Goal: Information Seeking & Learning: Learn about a topic

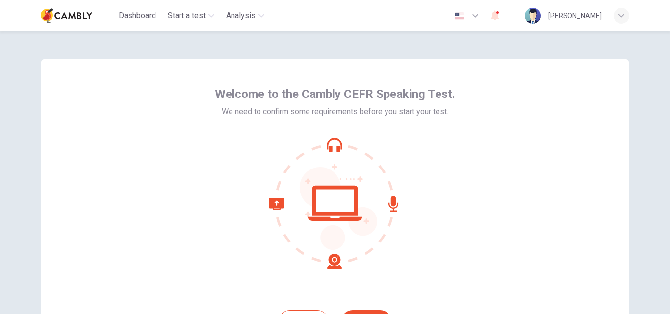
scroll to position [94, 0]
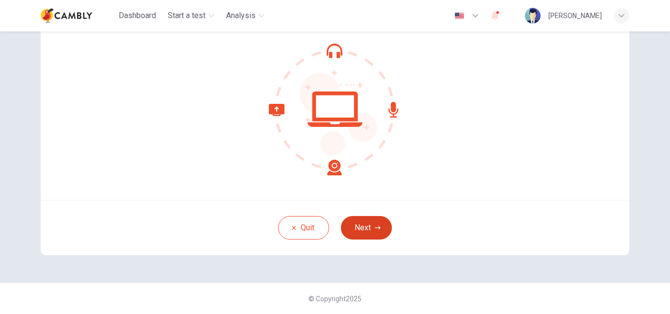
click at [367, 225] on button "Next" at bounding box center [366, 228] width 51 height 24
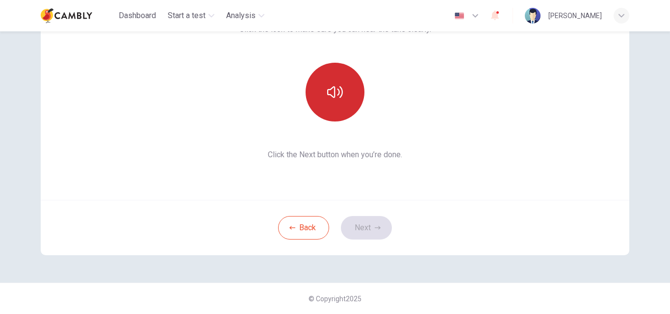
click at [328, 89] on icon "button" at bounding box center [335, 92] width 16 height 12
click at [368, 226] on button "Next" at bounding box center [366, 228] width 51 height 24
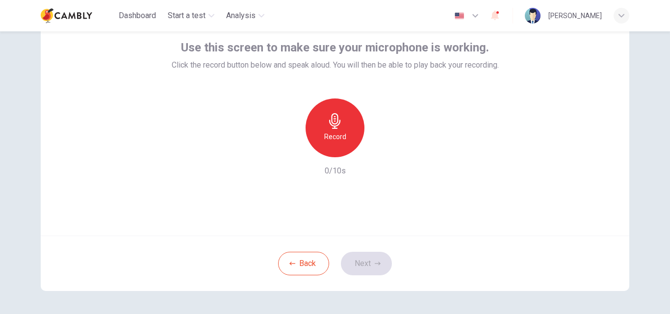
scroll to position [52, 0]
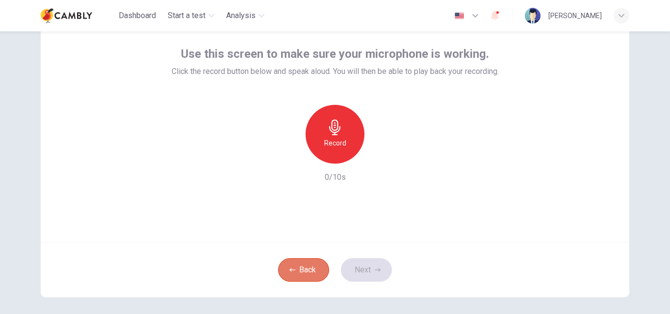
click at [313, 274] on button "Back" at bounding box center [303, 270] width 51 height 24
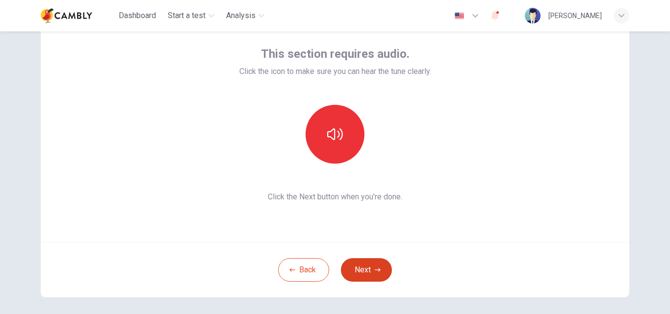
click at [358, 274] on button "Next" at bounding box center [366, 270] width 51 height 24
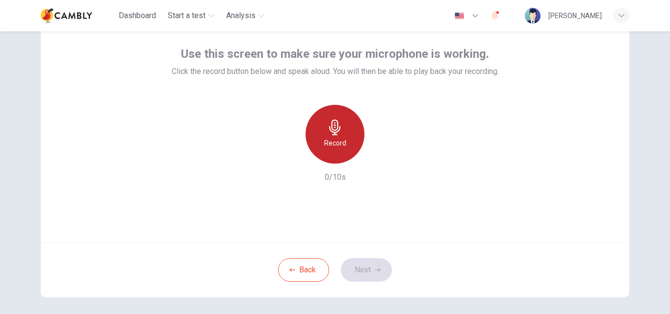
click at [337, 135] on div "Record" at bounding box center [334, 134] width 59 height 59
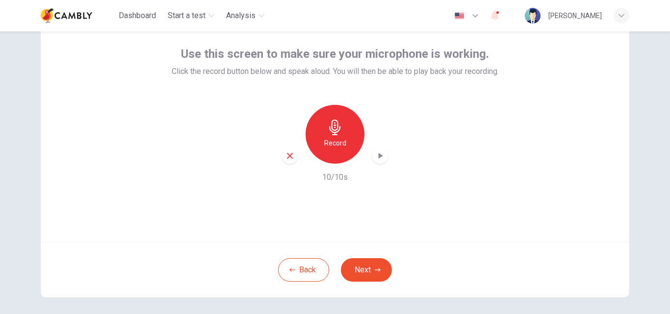
click at [328, 127] on icon "button" at bounding box center [335, 128] width 16 height 16
click at [357, 268] on button "Next" at bounding box center [366, 270] width 51 height 24
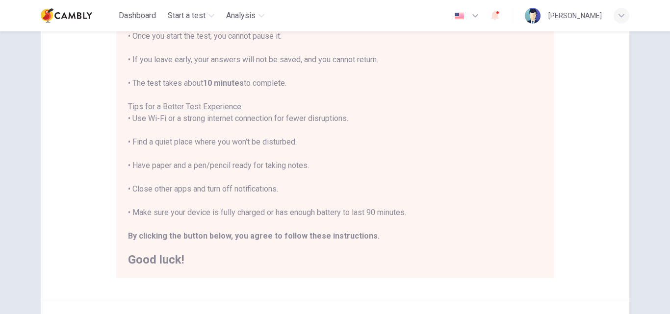
scroll to position [231, 0]
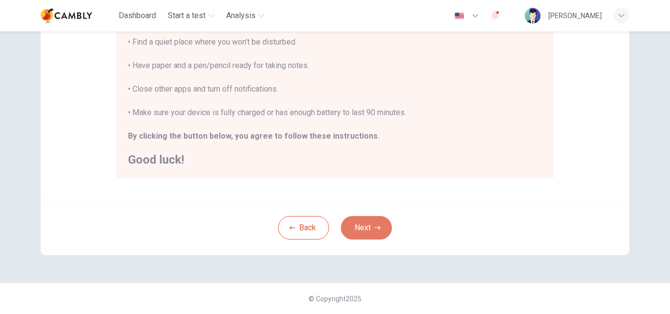
click at [366, 227] on button "Next" at bounding box center [366, 228] width 51 height 24
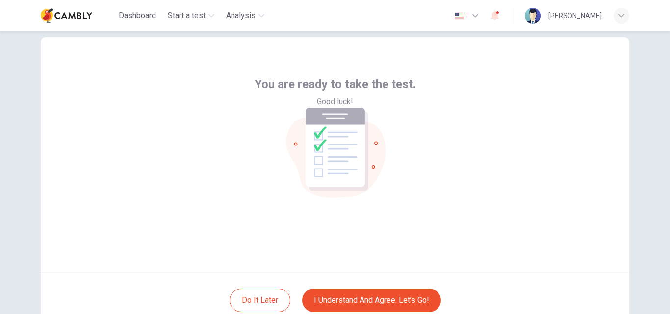
scroll to position [57, 0]
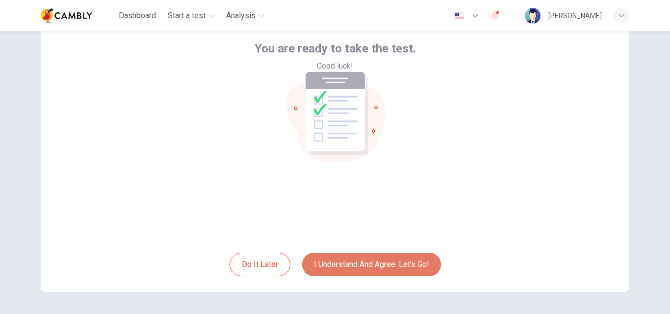
click at [325, 260] on button "I understand and agree. Let’s go!" at bounding box center [371, 265] width 139 height 24
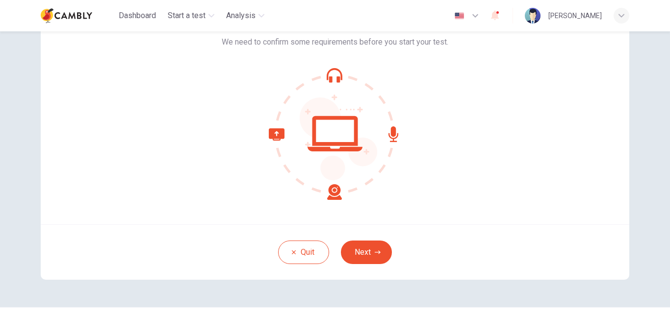
scroll to position [73, 0]
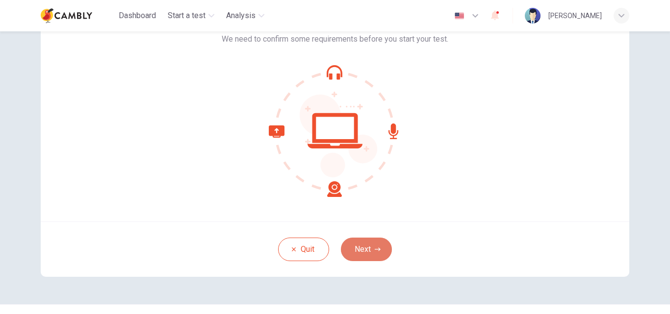
click at [354, 253] on button "Next" at bounding box center [366, 250] width 51 height 24
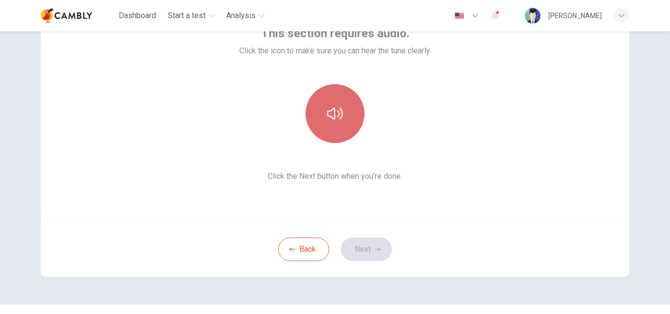
click at [330, 110] on icon "button" at bounding box center [335, 114] width 16 height 16
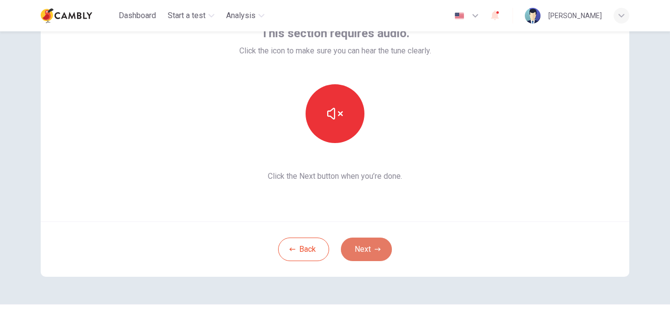
click at [358, 249] on button "Next" at bounding box center [366, 250] width 51 height 24
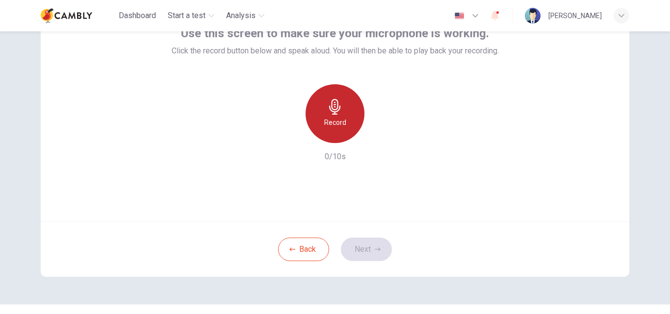
click at [335, 114] on icon "button" at bounding box center [335, 107] width 16 height 16
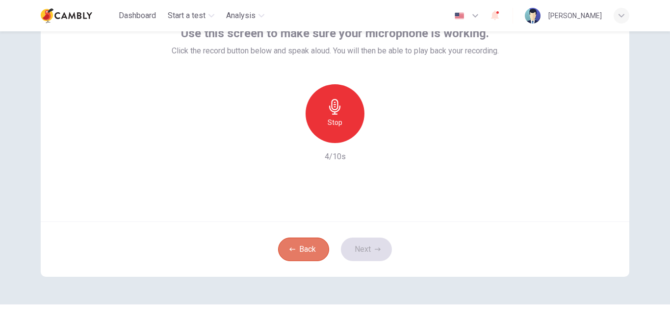
click at [307, 248] on button "Back" at bounding box center [303, 250] width 51 height 24
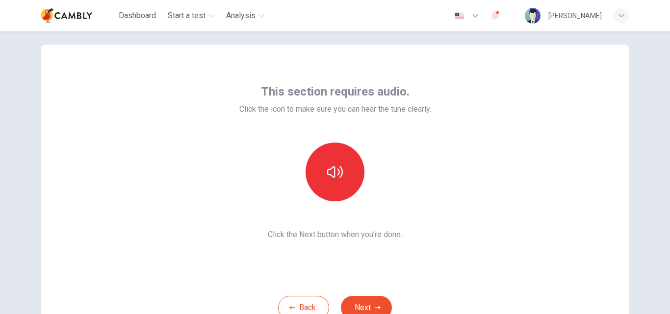
scroll to position [0, 0]
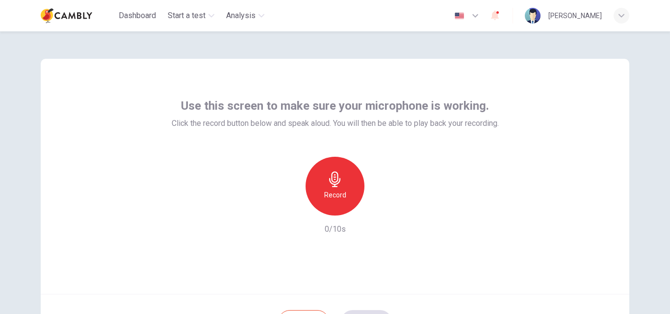
click at [329, 180] on icon "button" at bounding box center [334, 180] width 11 height 16
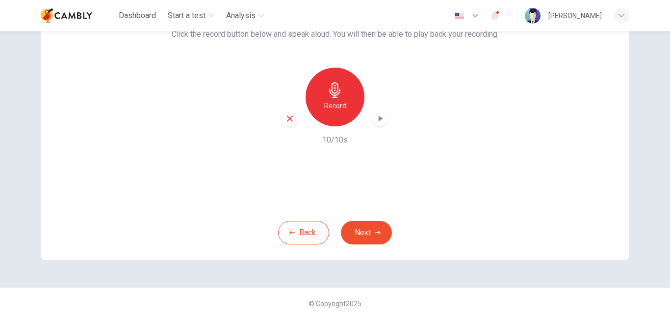
scroll to position [90, 0]
click at [374, 231] on icon "button" at bounding box center [377, 232] width 6 height 6
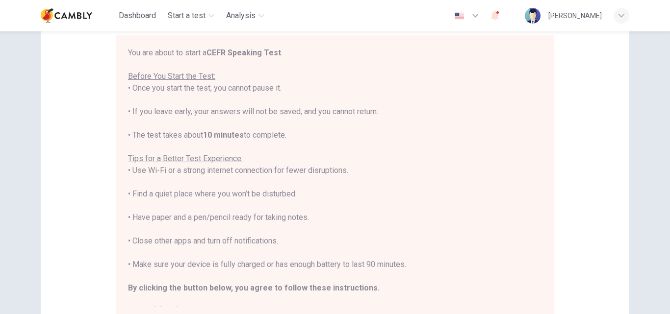
scroll to position [231, 0]
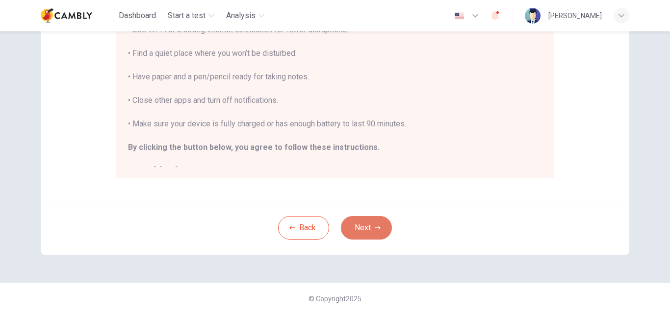
click at [367, 233] on button "Next" at bounding box center [366, 228] width 51 height 24
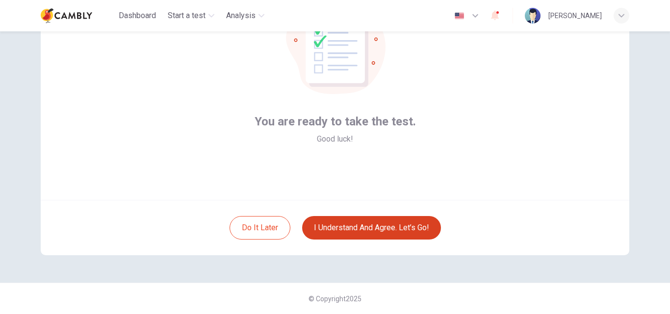
scroll to position [94, 0]
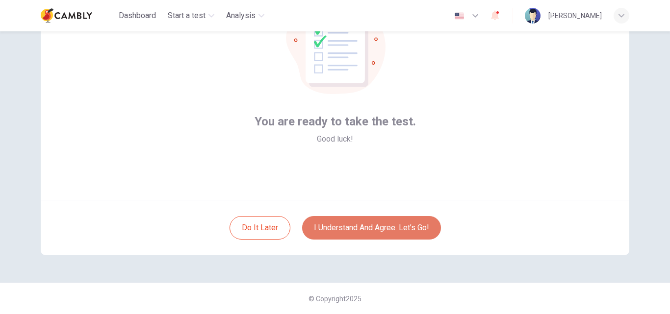
click at [333, 223] on button "I understand and agree. Let’s go!" at bounding box center [371, 228] width 139 height 24
click at [347, 228] on button "I understand and agree. Let’s go!" at bounding box center [371, 228] width 139 height 24
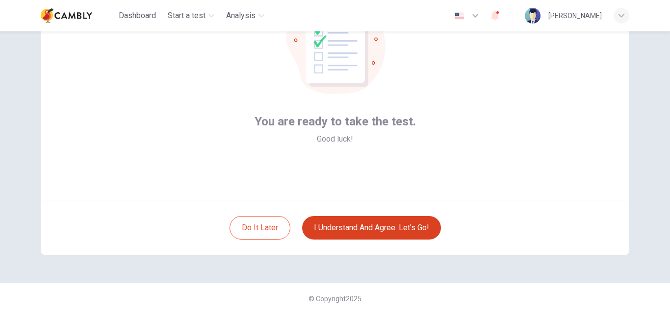
click at [417, 230] on button "I understand and agree. Let’s go!" at bounding box center [371, 228] width 139 height 24
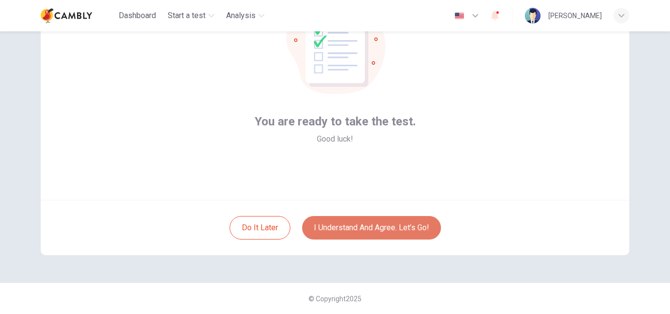
click at [383, 228] on button "I understand and agree. Let’s go!" at bounding box center [371, 228] width 139 height 24
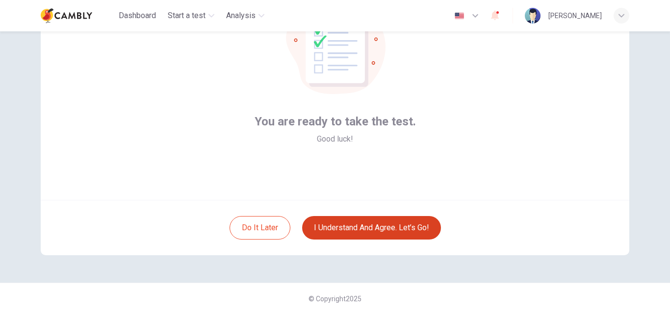
click at [407, 225] on button "I understand and agree. Let’s go!" at bounding box center [371, 228] width 139 height 24
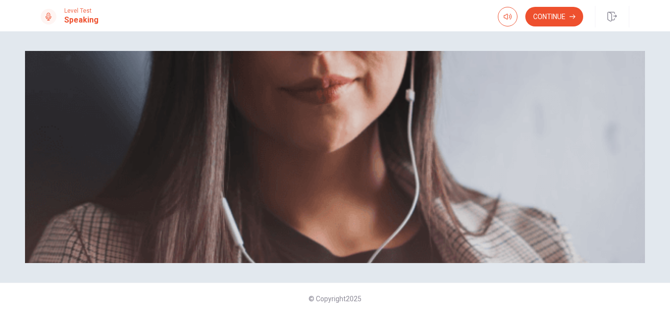
scroll to position [75, 0]
click at [506, 13] on icon "button" at bounding box center [507, 17] width 8 height 8
click at [541, 17] on button "Continue" at bounding box center [554, 17] width 58 height 20
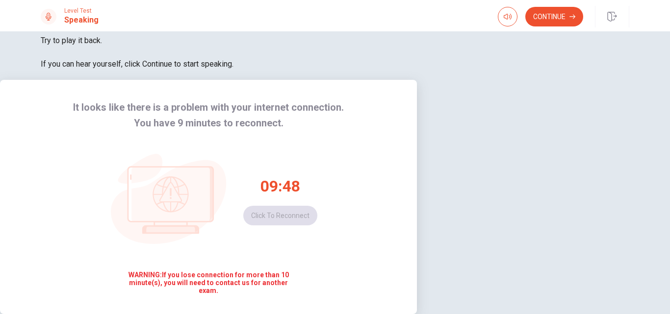
click at [317, 176] on div "09:48 Click to reconnect" at bounding box center [280, 200] width 74 height 49
click at [188, 177] on icon at bounding box center [170, 194] width 35 height 35
click at [317, 206] on button "Click to reconnect" at bounding box center [280, 216] width 74 height 20
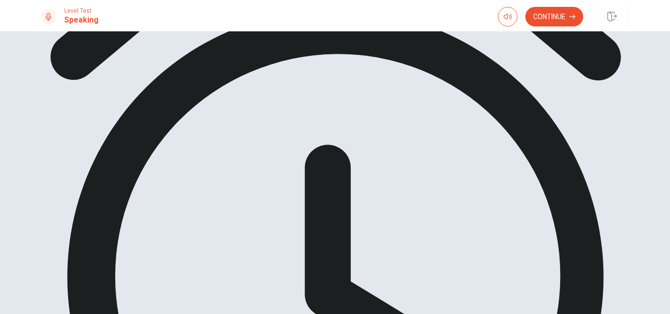
scroll to position [151, 0]
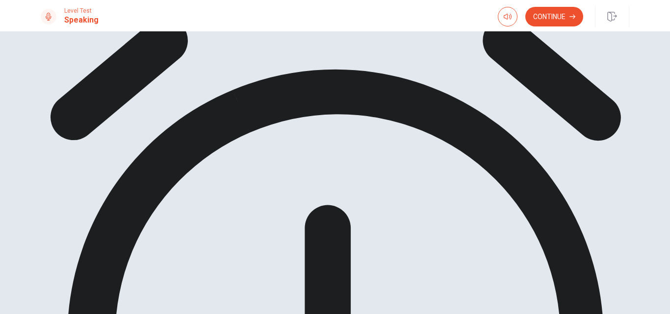
click at [566, 17] on button "Continue" at bounding box center [554, 17] width 58 height 20
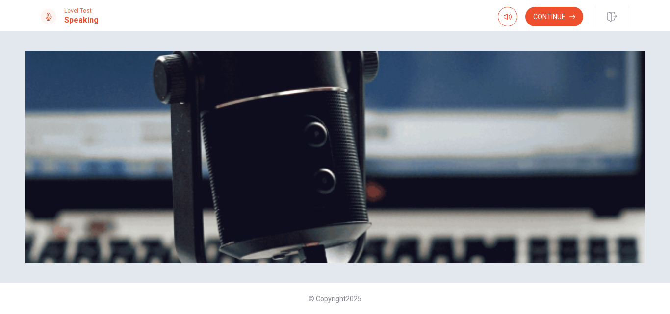
scroll to position [73, 0]
click at [554, 19] on button "Continue" at bounding box center [554, 17] width 58 height 20
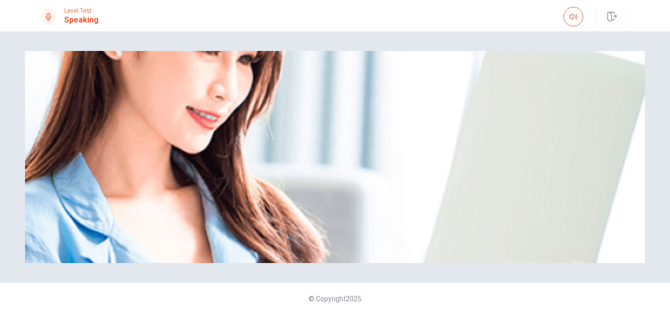
scroll to position [116, 0]
click at [609, 14] on icon "button" at bounding box center [612, 17] width 10 height 10
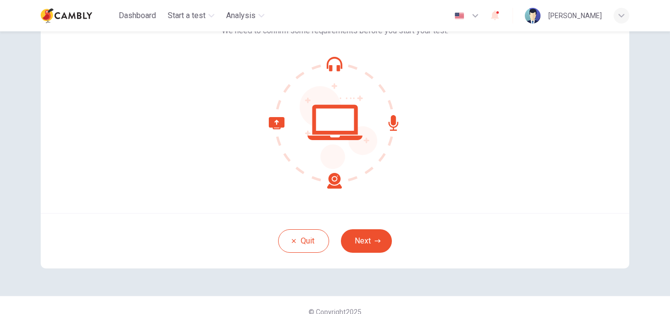
scroll to position [94, 0]
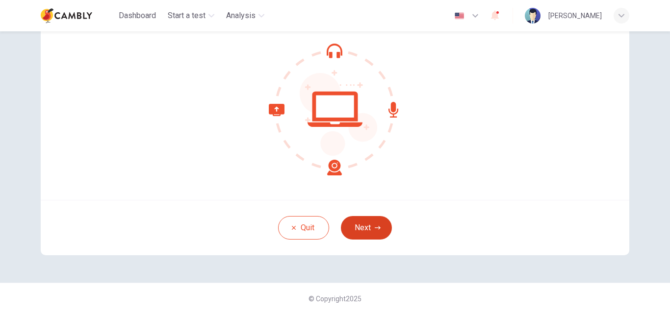
click at [374, 229] on icon "button" at bounding box center [377, 228] width 6 height 6
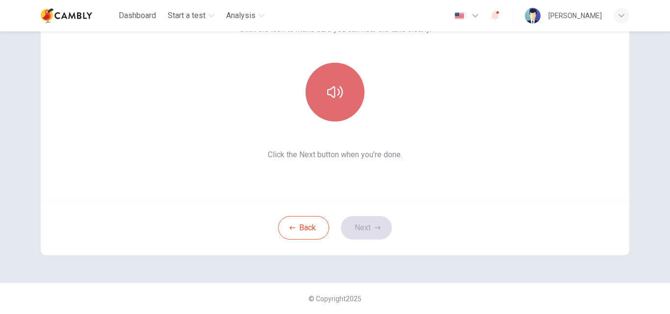
click at [339, 90] on icon "button" at bounding box center [335, 92] width 16 height 12
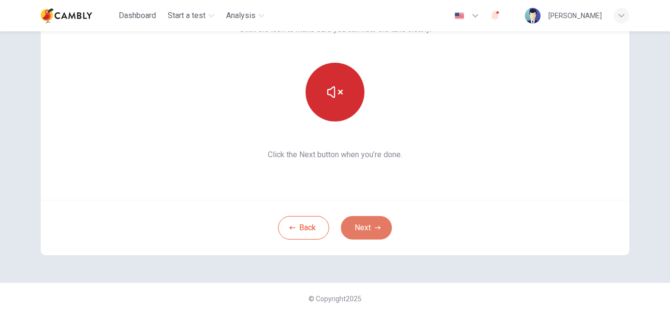
click at [360, 225] on button "Next" at bounding box center [366, 228] width 51 height 24
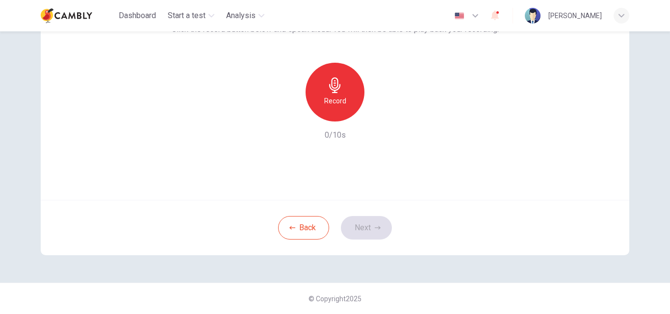
click at [334, 79] on icon "button" at bounding box center [334, 85] width 11 height 16
click at [377, 111] on icon "button" at bounding box center [380, 114] width 10 height 10
click at [374, 237] on button "Next" at bounding box center [366, 228] width 51 height 24
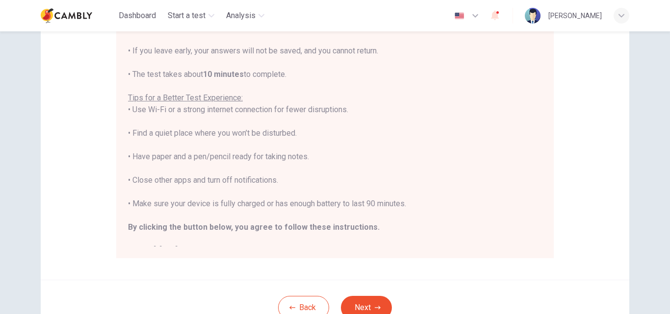
scroll to position [179, 0]
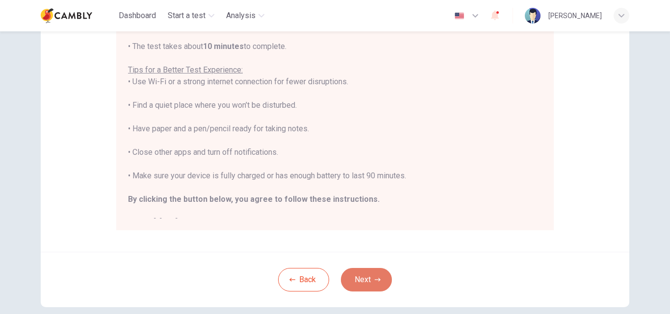
click at [362, 279] on button "Next" at bounding box center [366, 280] width 51 height 24
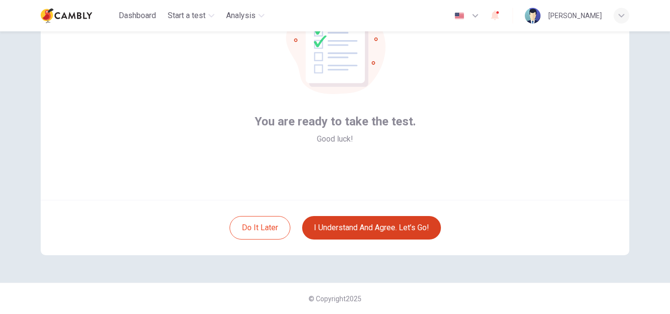
scroll to position [94, 0]
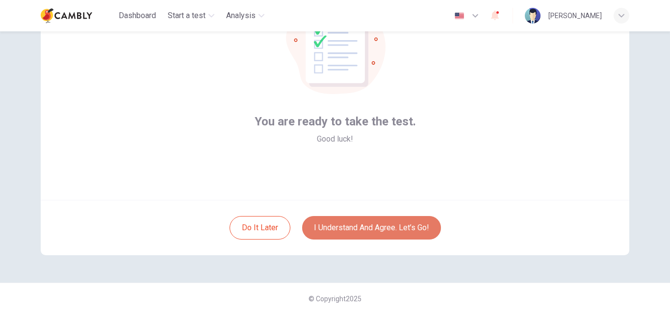
click at [374, 227] on button "I understand and agree. Let’s go!" at bounding box center [371, 228] width 139 height 24
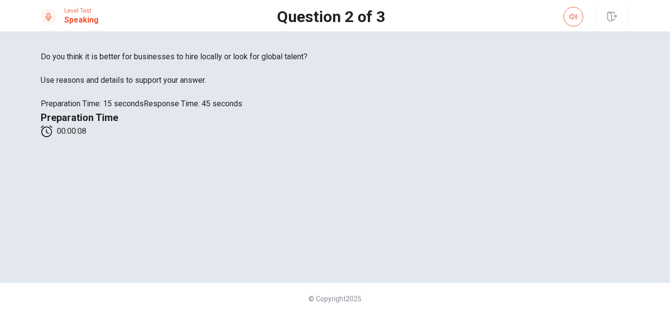
scroll to position [215, 0]
click at [569, 14] on button "button" at bounding box center [573, 17] width 20 height 20
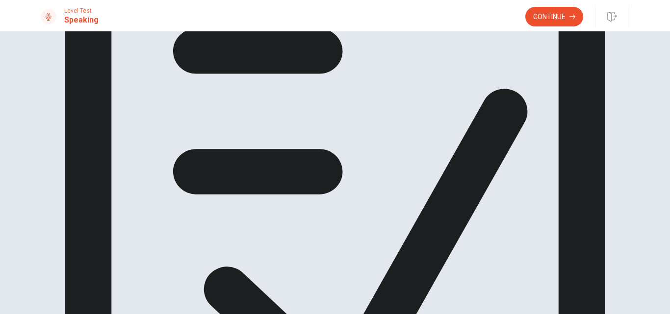
scroll to position [43, 0]
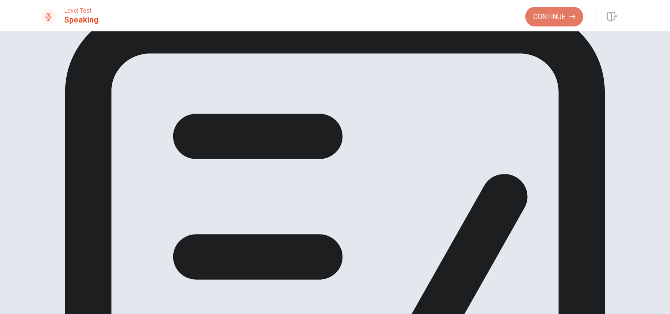
click at [562, 18] on button "Continue" at bounding box center [554, 17] width 58 height 20
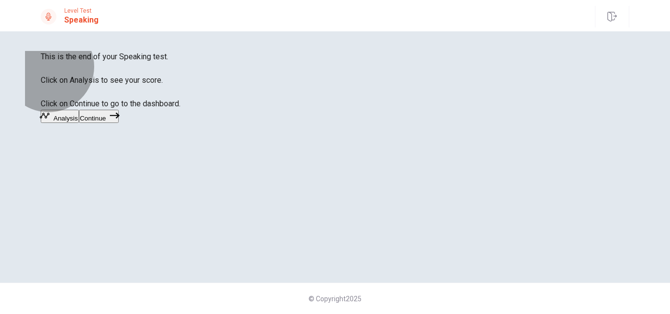
click at [119, 123] on button "Continue" at bounding box center [99, 116] width 40 height 13
